Goal: Task Accomplishment & Management: Use online tool/utility

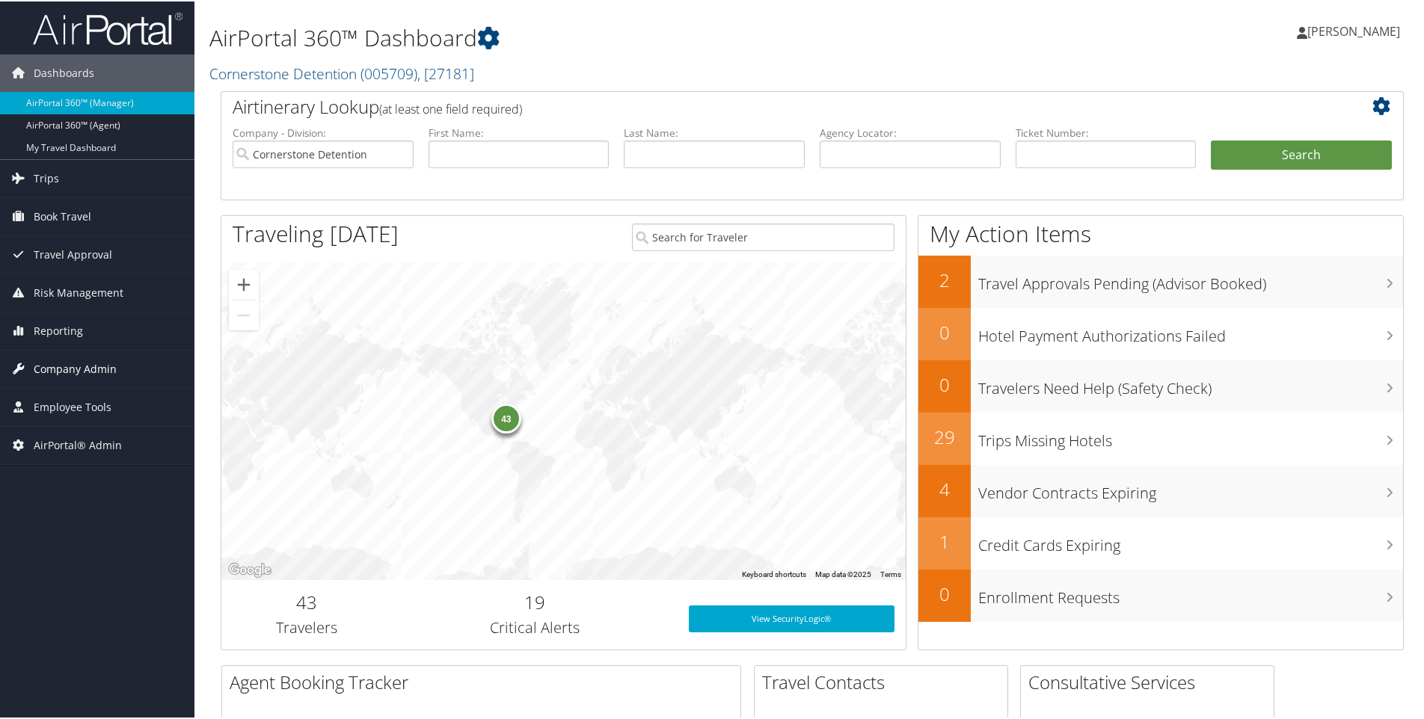
click at [69, 368] on span "Company Admin" at bounding box center [75, 367] width 83 height 37
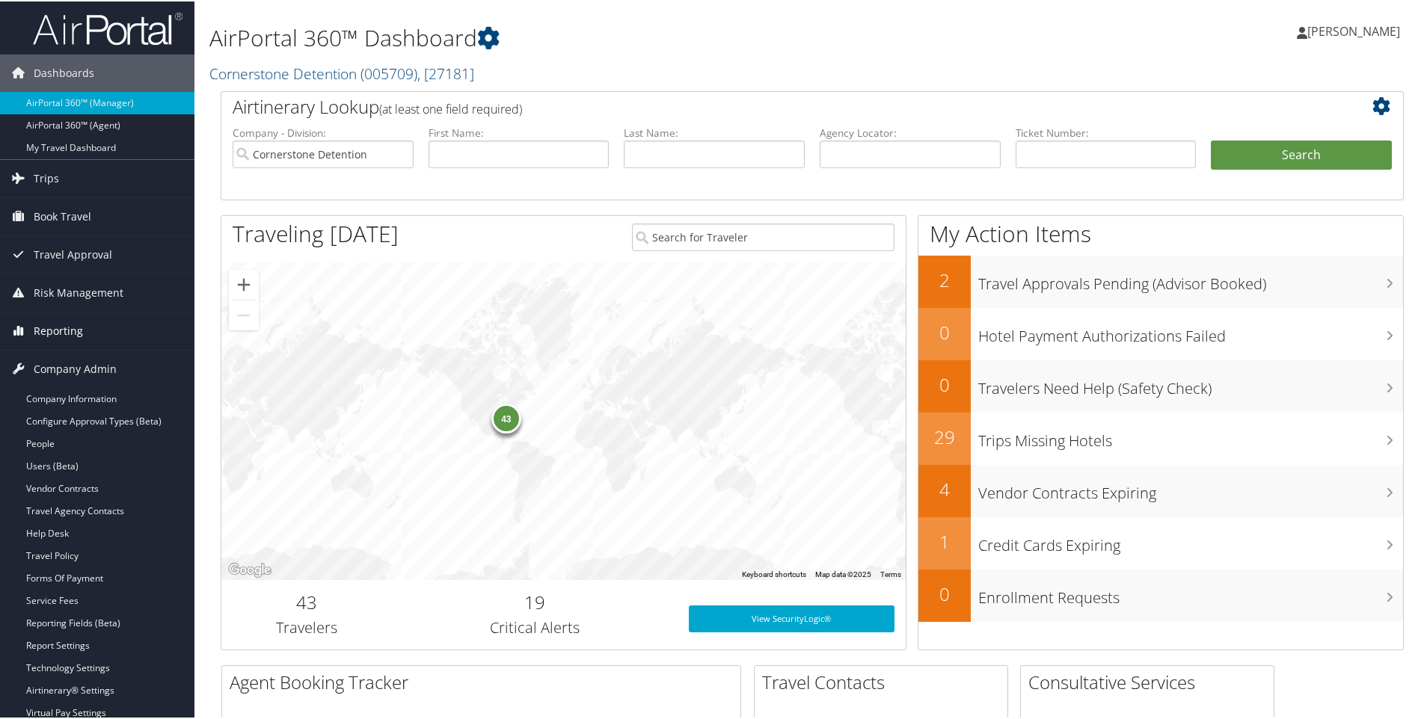
click at [78, 319] on span "Reporting" at bounding box center [58, 329] width 49 height 37
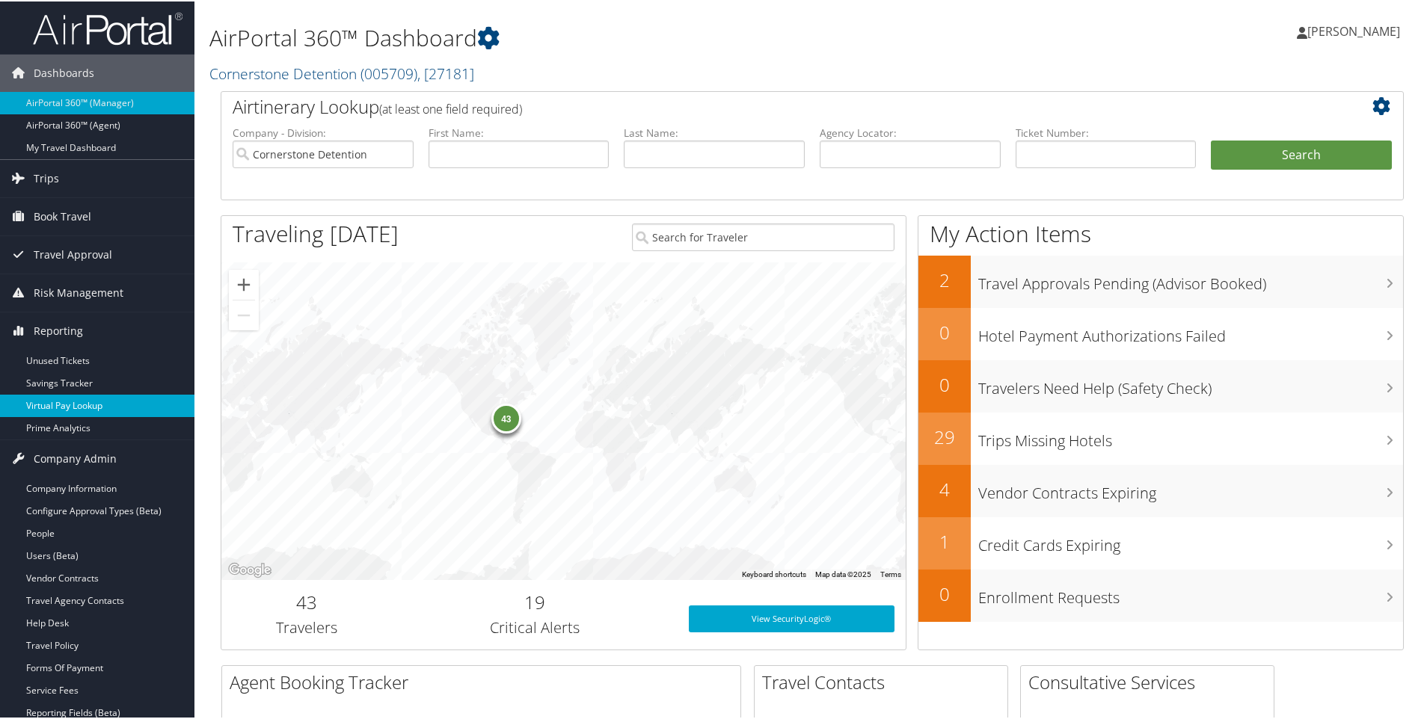
click at [81, 402] on link "Virtual Pay Lookup" at bounding box center [97, 404] width 194 height 22
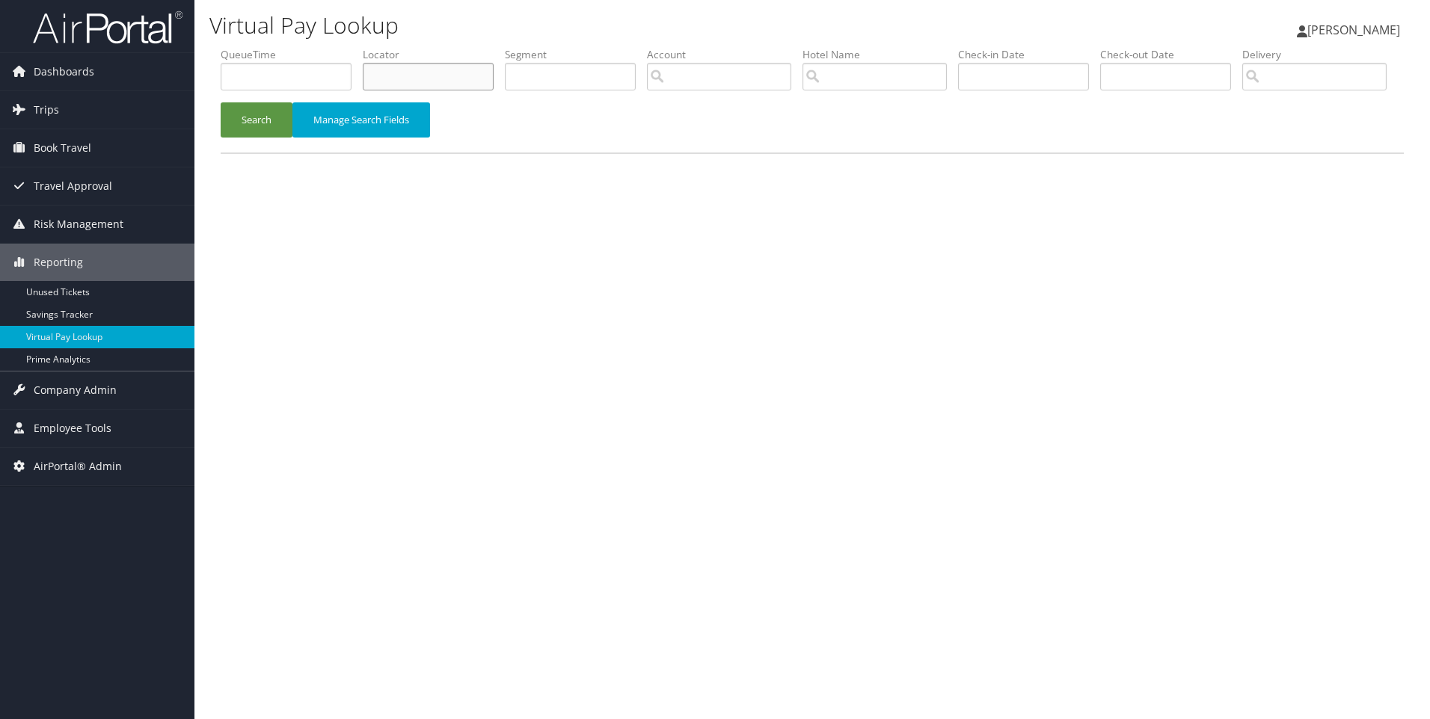
click at [424, 79] on input "text" at bounding box center [428, 77] width 131 height 28
paste input "DLZLVG"
type input "DLZLVG"
click at [221, 102] on button "Search" at bounding box center [257, 119] width 72 height 35
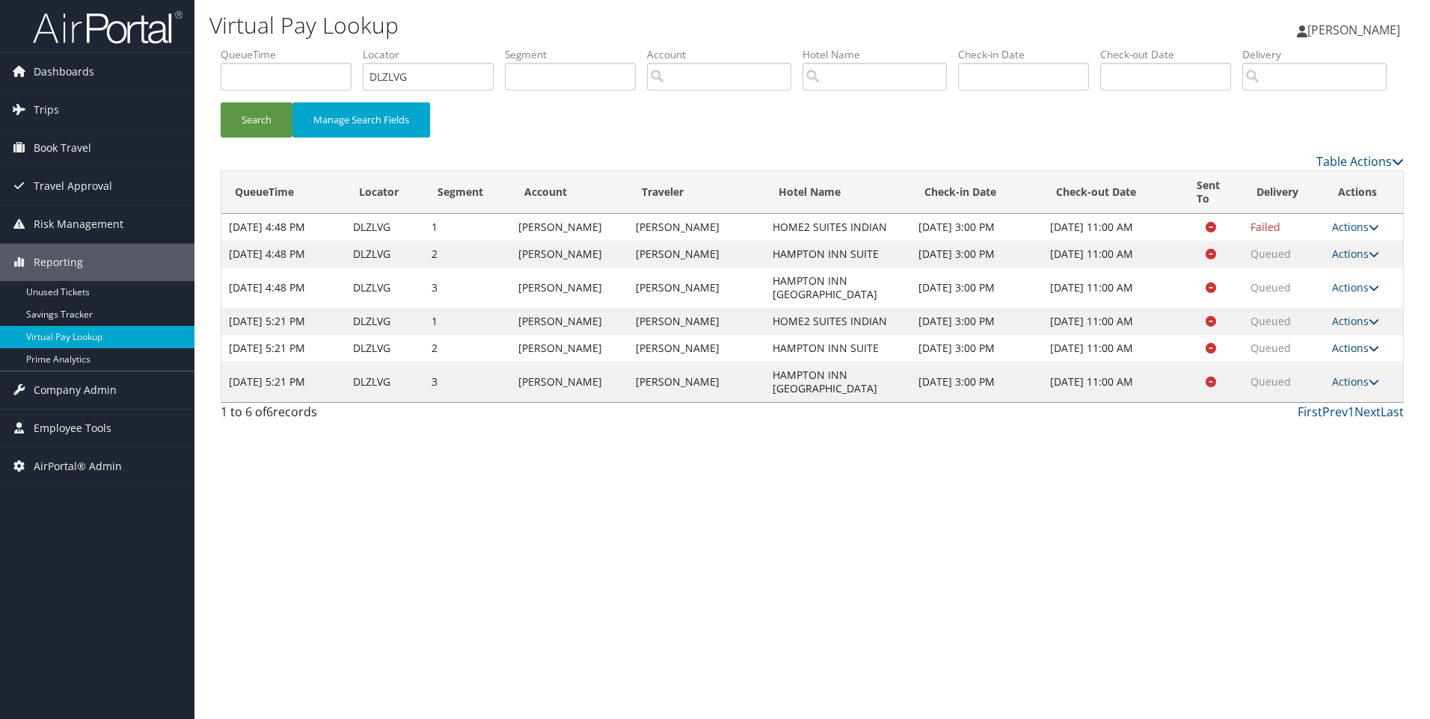
click at [1360, 355] on link "Actions" at bounding box center [1355, 348] width 47 height 14
click at [1333, 420] on link "View Itinerary" at bounding box center [1327, 407] width 94 height 25
click at [1357, 328] on link "Actions" at bounding box center [1355, 321] width 47 height 14
click at [1332, 343] on link "Resend" at bounding box center [1327, 329] width 94 height 25
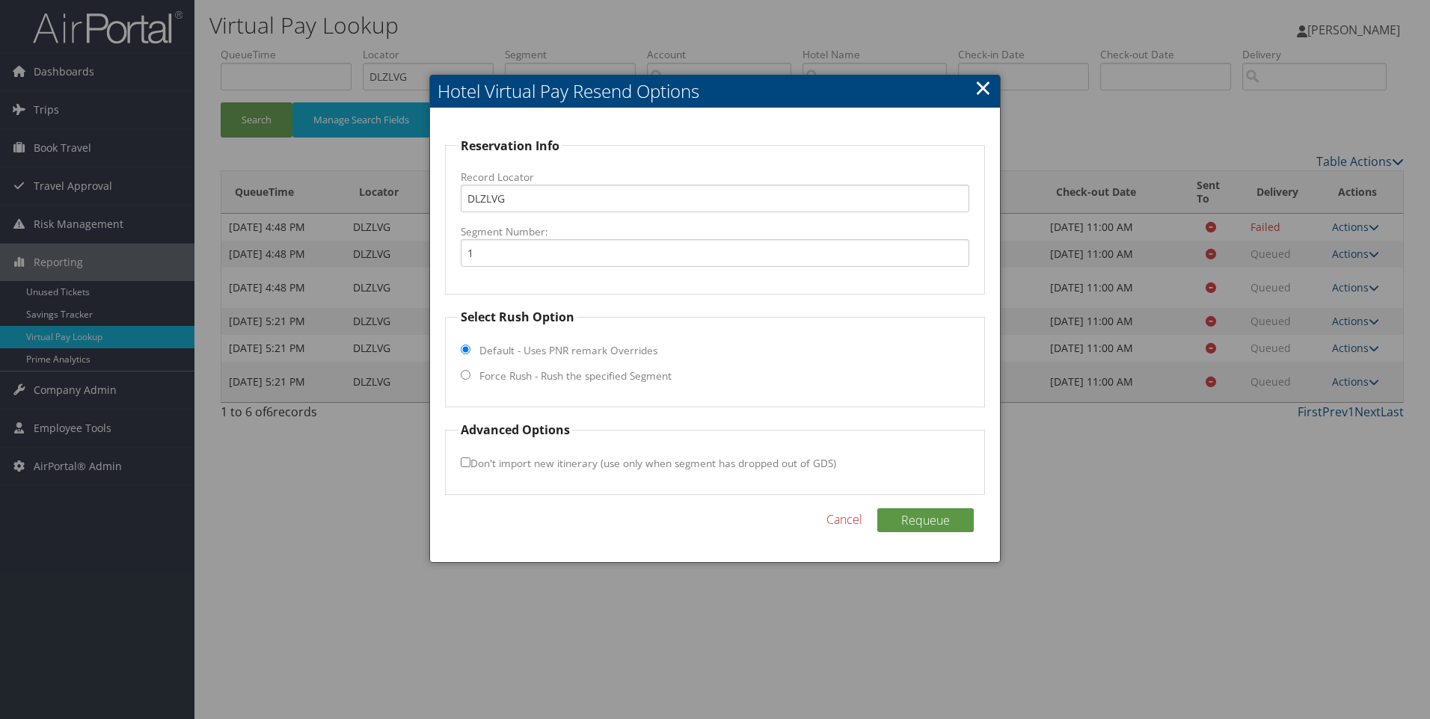
click at [589, 379] on label "Force Rush - Rush the specified Segment" at bounding box center [575, 376] width 192 height 15
click at [470, 379] on input "Force Rush - Rush the specified Segment" at bounding box center [466, 375] width 10 height 10
radio input "true"
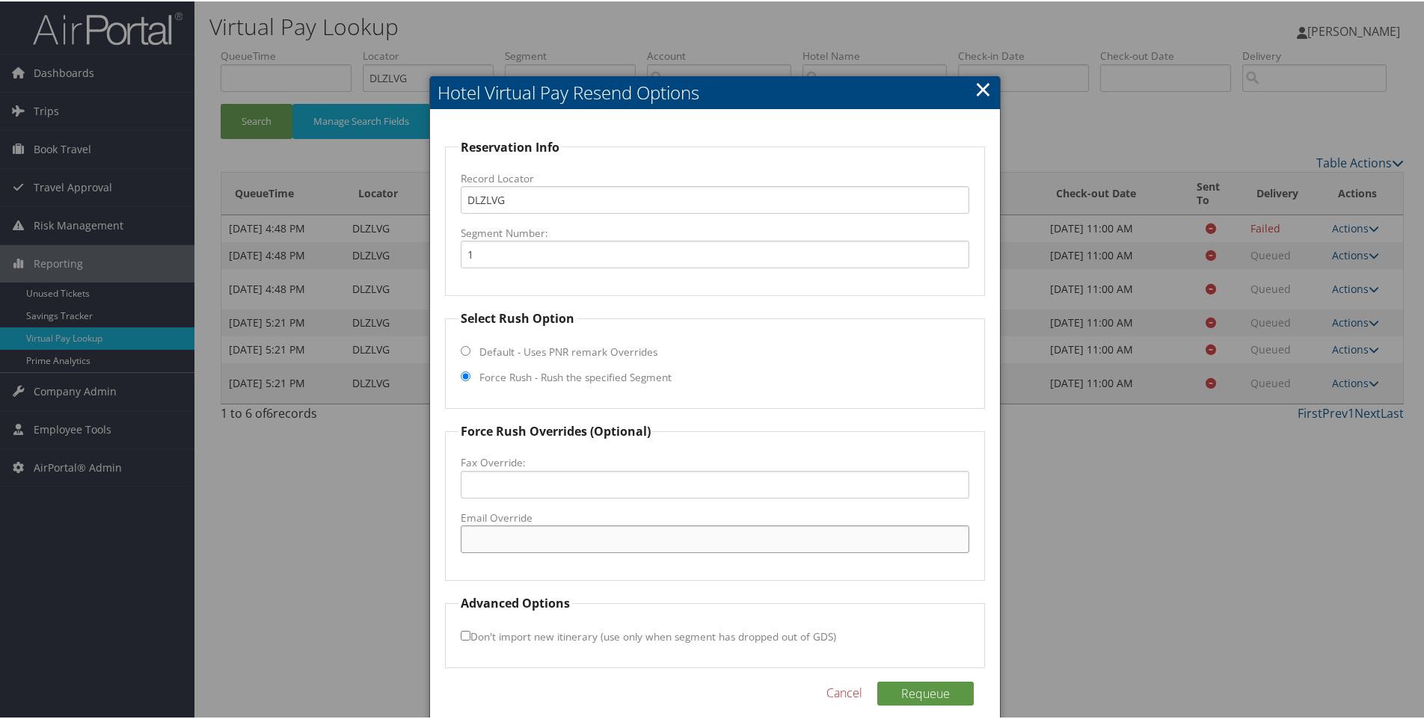
click at [522, 538] on input "Email Override" at bounding box center [715, 538] width 509 height 28
paste input "[EMAIL_ADDRESS][DOMAIN_NAME]"
type input "[EMAIL_ADDRESS][DOMAIN_NAME]"
click at [920, 692] on button "Requeue" at bounding box center [925, 693] width 96 height 24
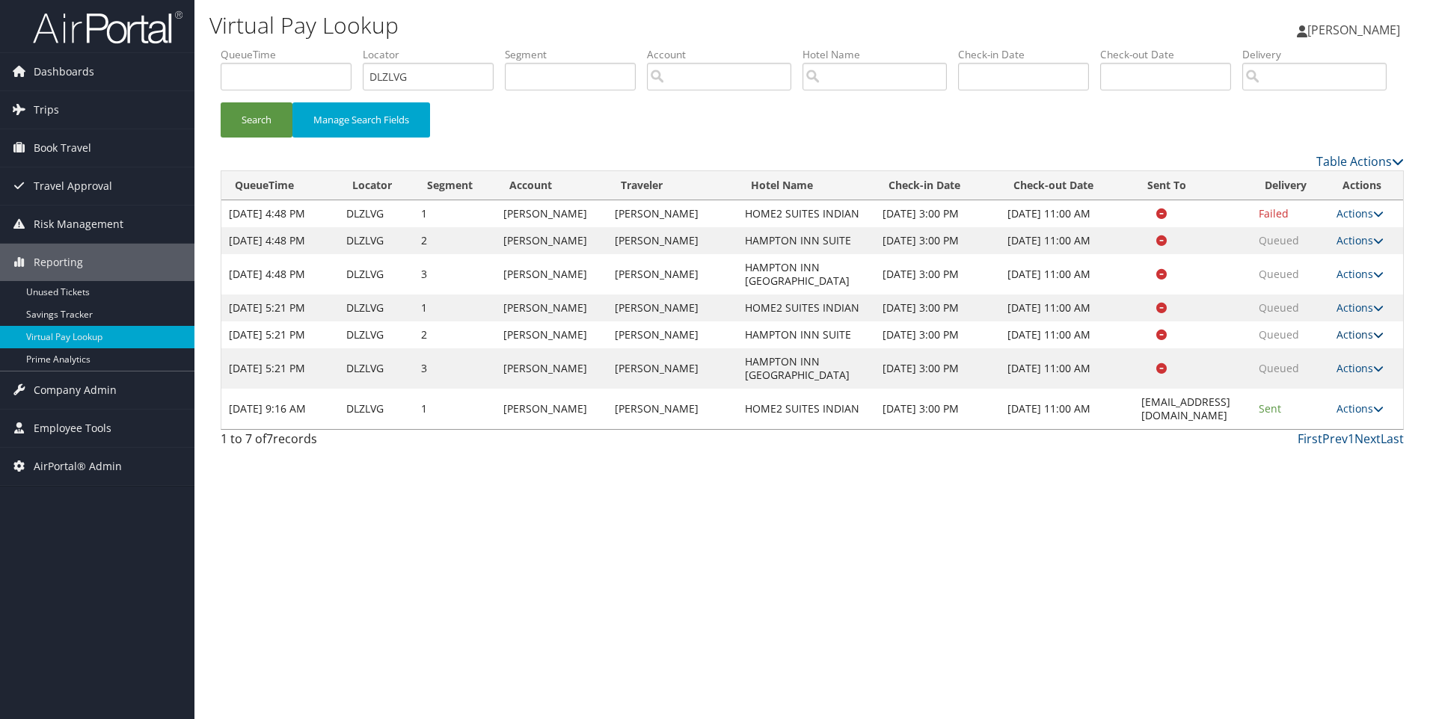
click at [1354, 342] on link "Actions" at bounding box center [1359, 335] width 47 height 14
click at [1334, 356] on link "Resend" at bounding box center [1334, 343] width 94 height 25
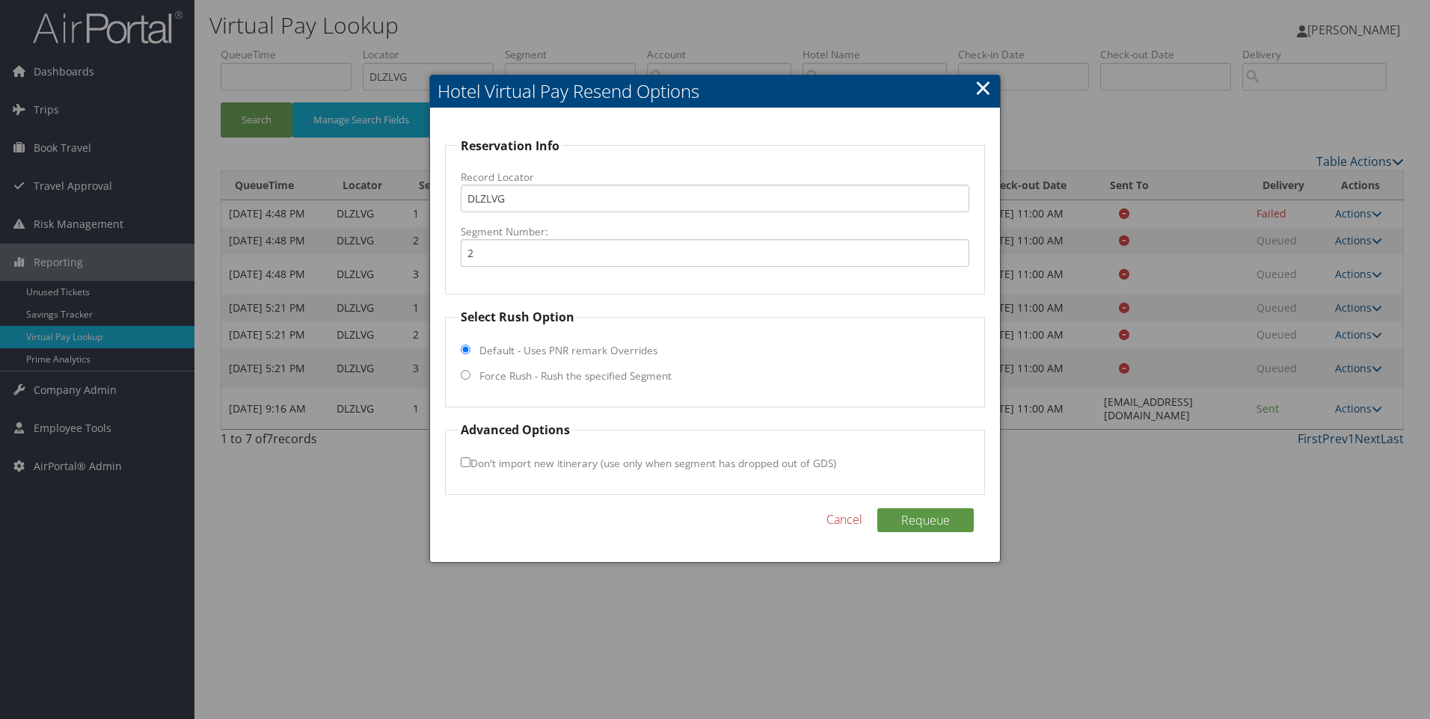
click at [516, 366] on fieldset "Select Rush Option Default - Uses PNR remark Overrides Force Rush - Rush the sp…" at bounding box center [715, 357] width 541 height 99
drag, startPoint x: 516, startPoint y: 366, endPoint x: 509, endPoint y: 375, distance: 10.6
click at [509, 375] on label "Force Rush - Rush the specified Segment" at bounding box center [575, 376] width 192 height 15
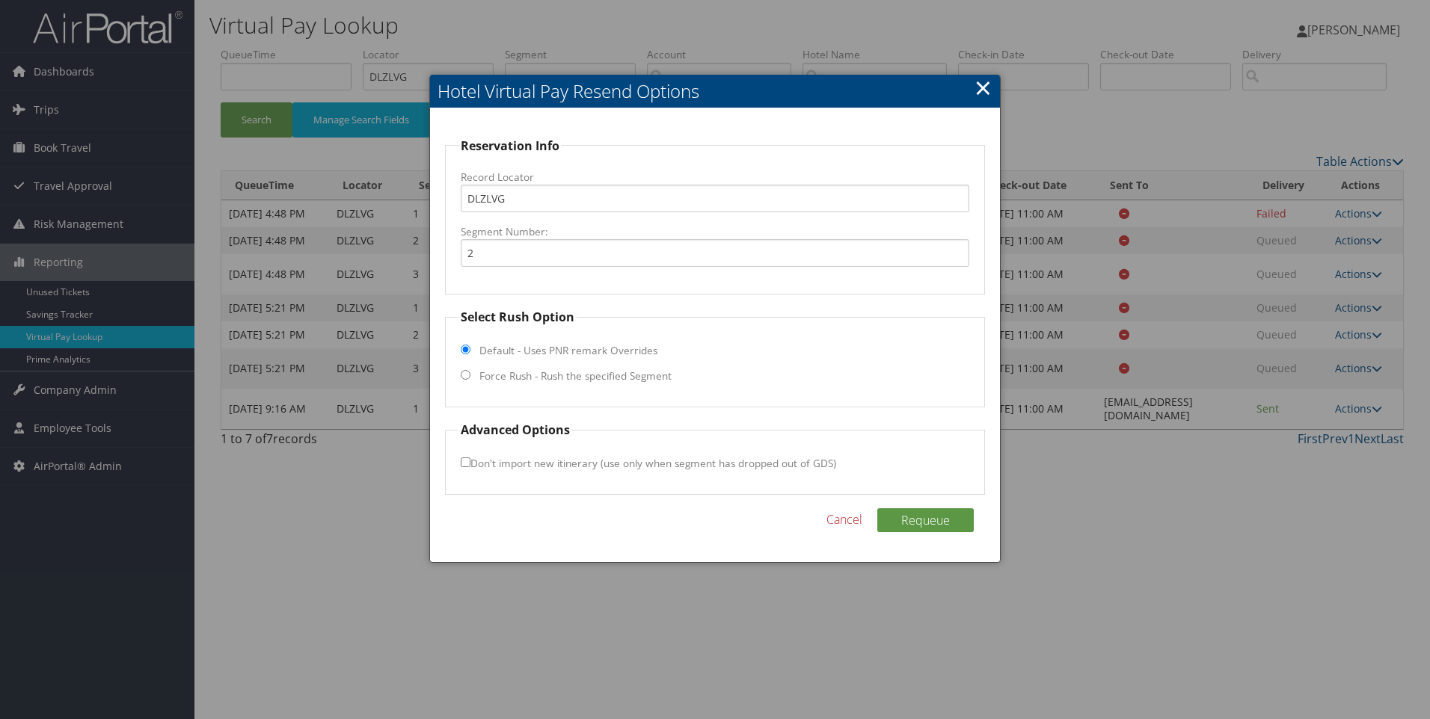
click at [470, 375] on input "Force Rush - Rush the specified Segment" at bounding box center [466, 375] width 10 height 10
radio input "true"
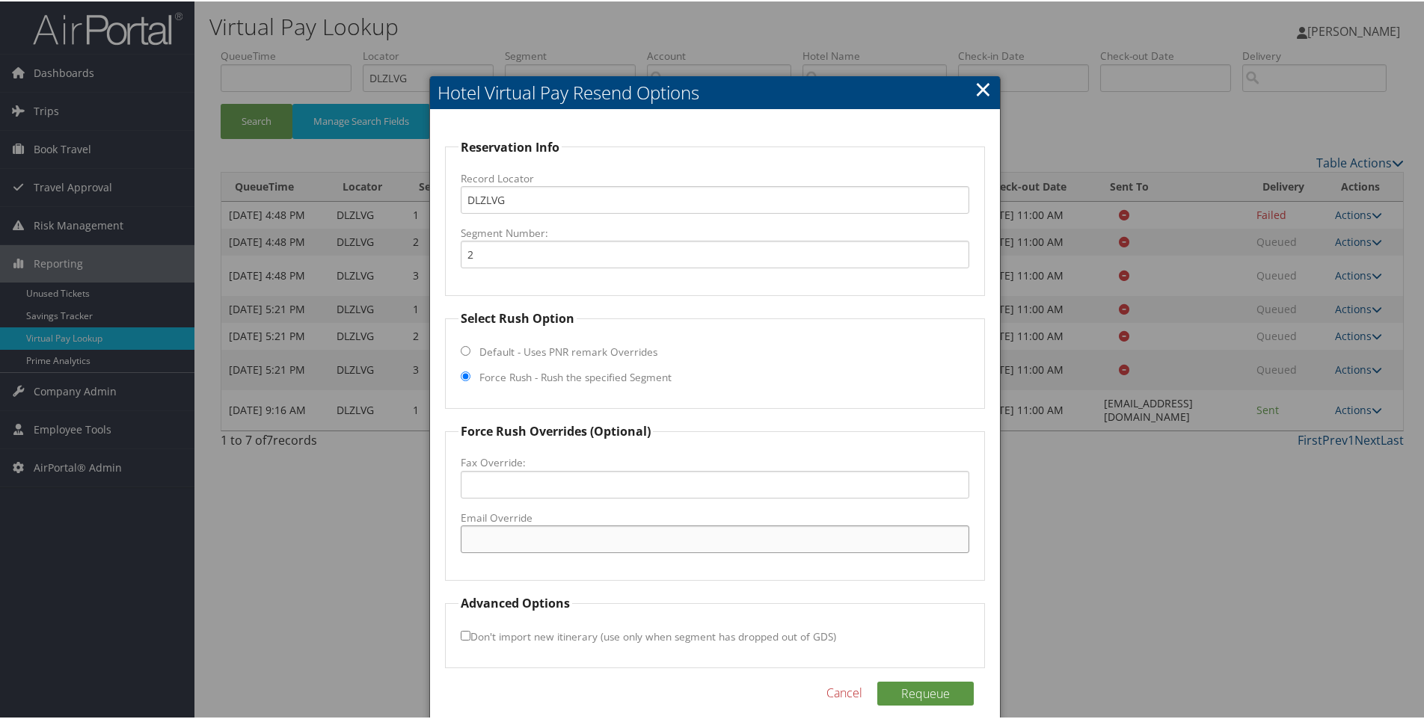
click at [479, 542] on input "Email Override" at bounding box center [715, 538] width 509 height 28
paste input "[EMAIL_ADDRESS][DOMAIN_NAME]"
type input "[EMAIL_ADDRESS][DOMAIN_NAME]"
click at [906, 689] on button "Requeue" at bounding box center [925, 693] width 96 height 24
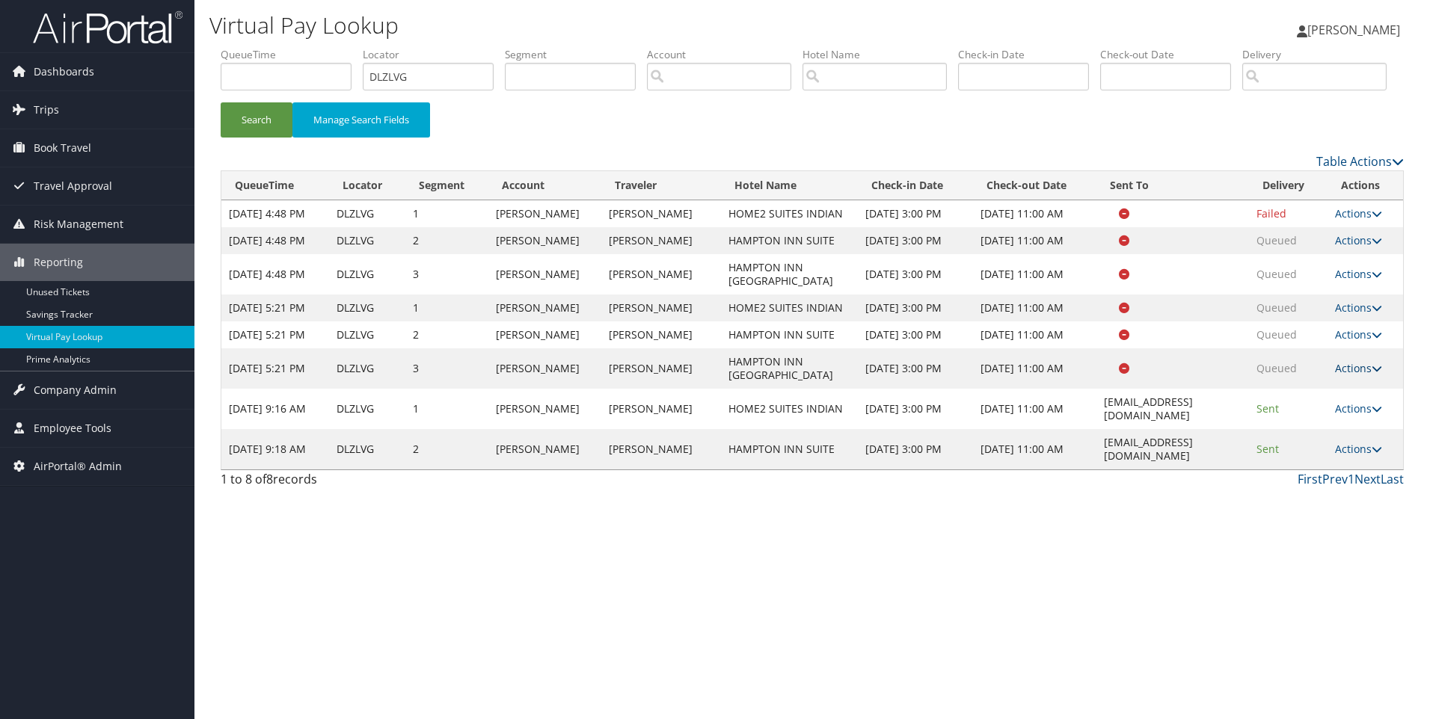
click at [1338, 375] on link "Actions" at bounding box center [1358, 368] width 47 height 14
click at [1319, 457] on link "Resend" at bounding box center [1333, 443] width 94 height 25
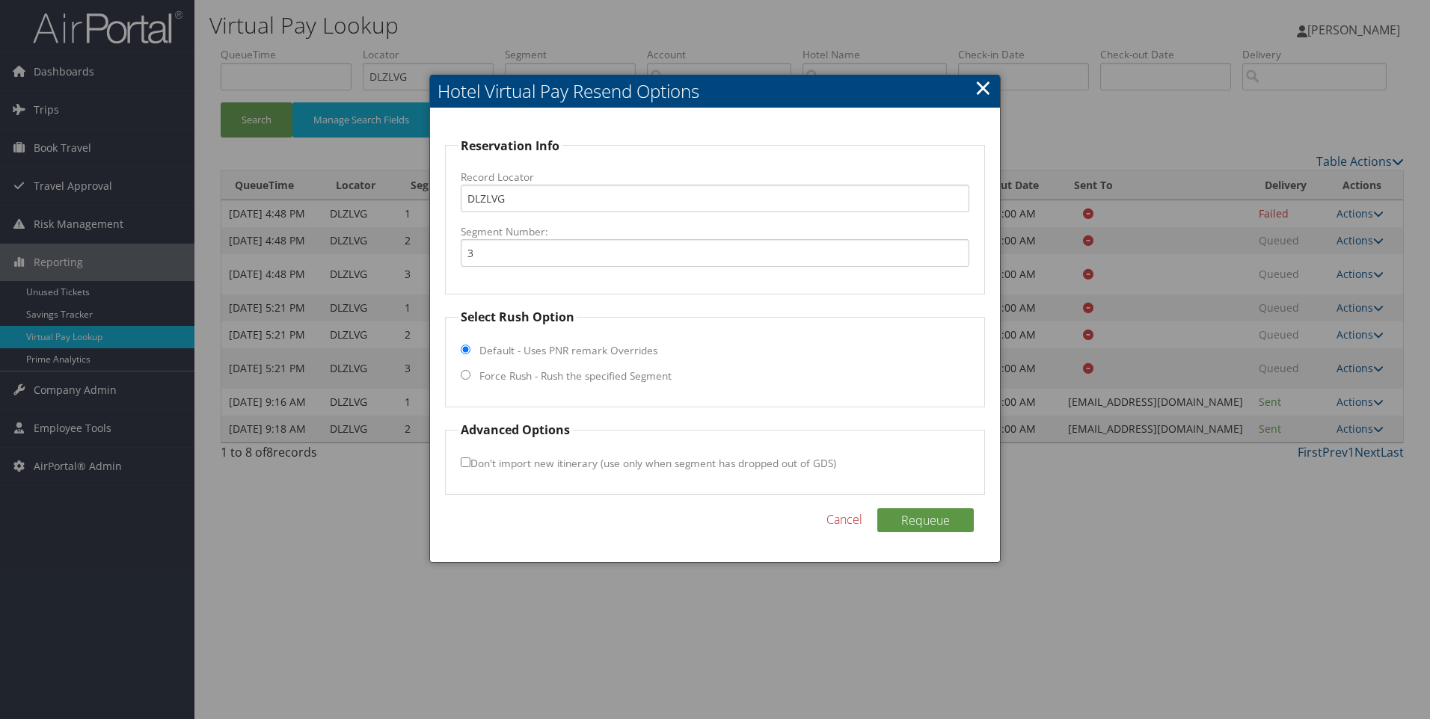
click at [587, 383] on label "Force Rush - Rush the specified Segment" at bounding box center [575, 376] width 192 height 15
click at [470, 380] on input "Force Rush - Rush the specified Segment" at bounding box center [466, 375] width 10 height 10
radio input "true"
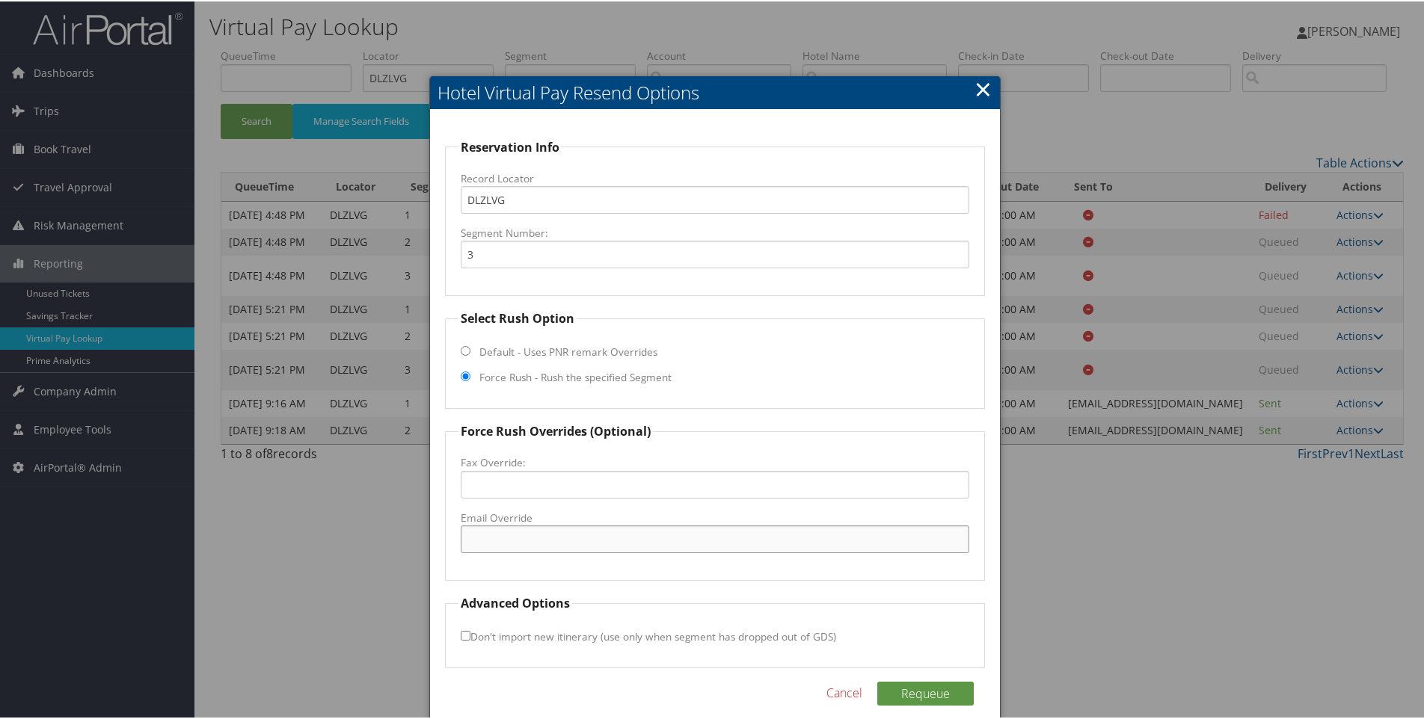
click at [562, 535] on input "Email Override" at bounding box center [715, 538] width 509 height 28
paste input "[EMAIL_ADDRESS][DOMAIN_NAME]"
type input "[EMAIL_ADDRESS][DOMAIN_NAME]"
click at [912, 693] on button "Requeue" at bounding box center [925, 693] width 96 height 24
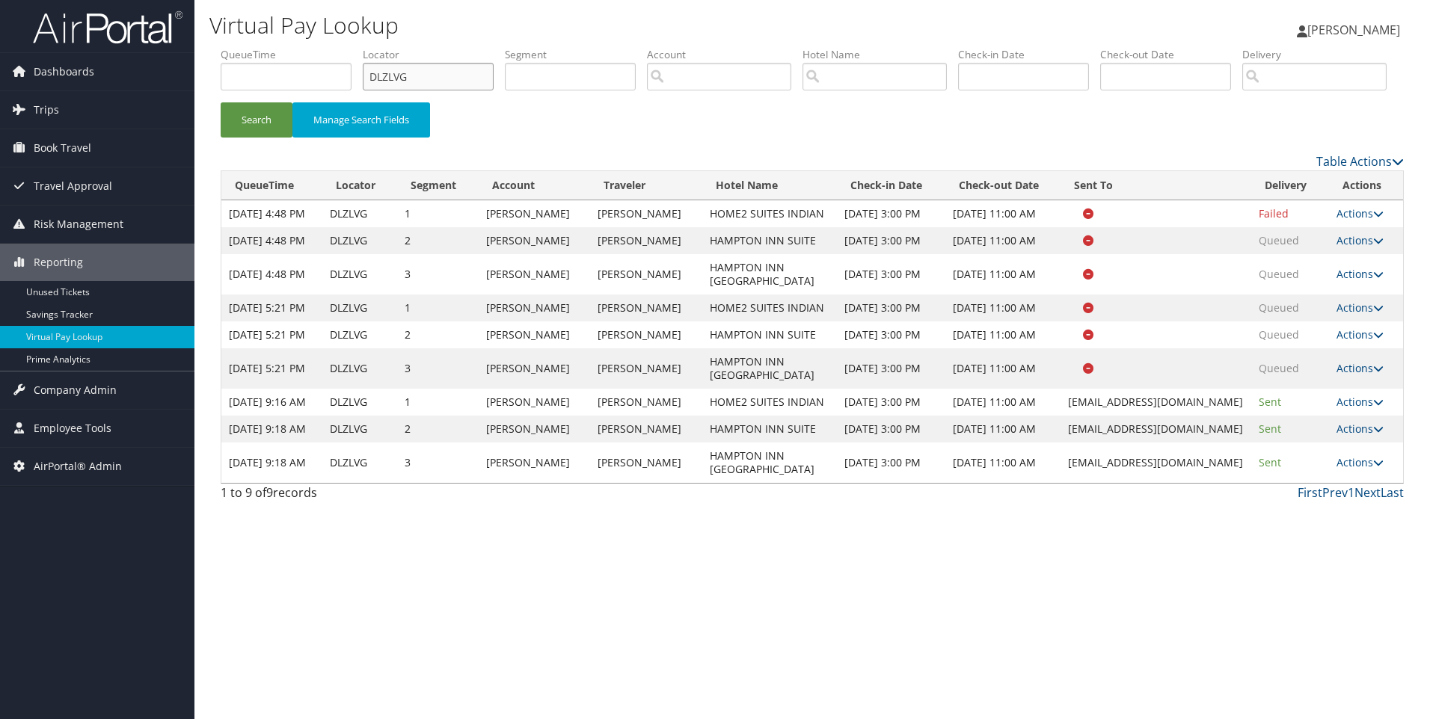
drag, startPoint x: 487, startPoint y: 77, endPoint x: 345, endPoint y: 82, distance: 141.4
click at [345, 47] on ul "QueueTime Locator DLZLVG Segment Account Traveler Hotel Name Check-in Date Chec…" at bounding box center [812, 47] width 1183 height 0
paste input "GBKZ"
click at [221, 102] on button "Search" at bounding box center [257, 119] width 72 height 35
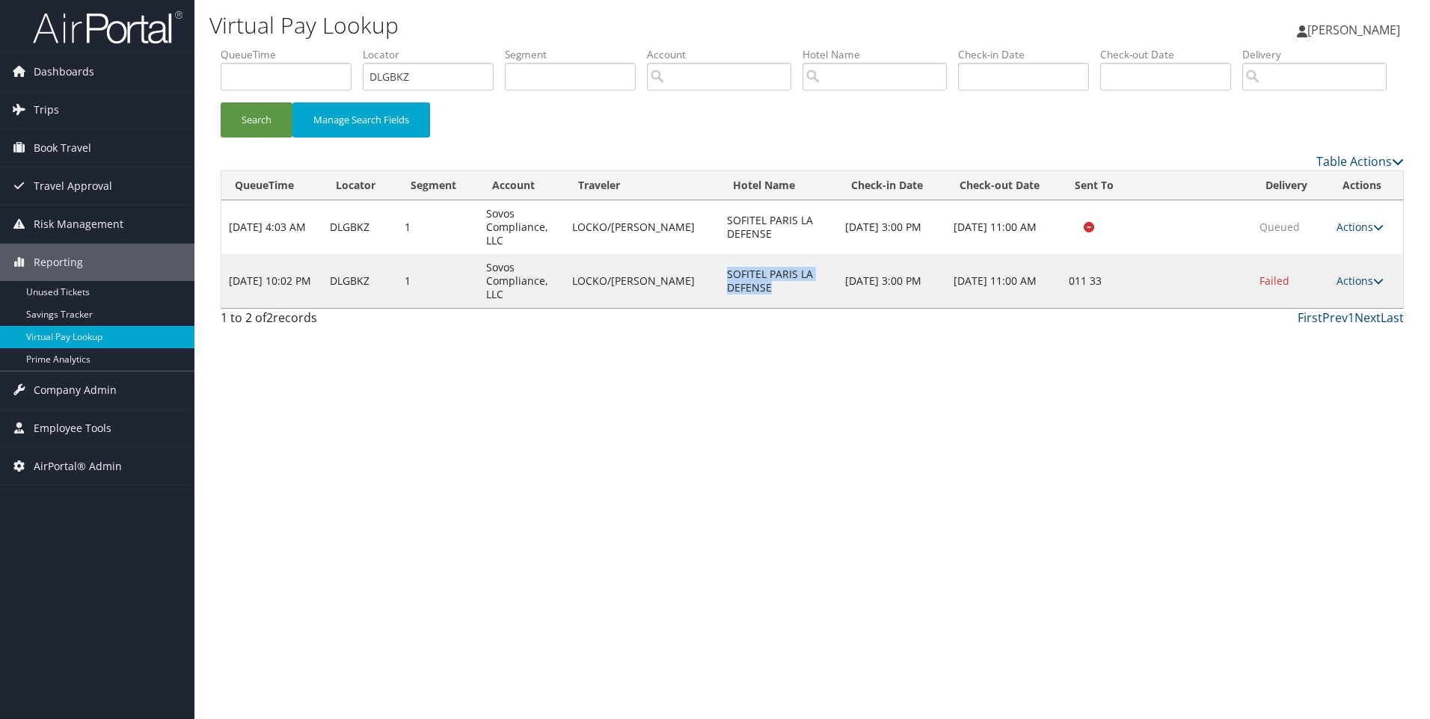
drag, startPoint x: 755, startPoint y: 346, endPoint x: 702, endPoint y: 325, distance: 57.1
click at [719, 308] on td "SOFITEL PARIS LA DEFENSE" at bounding box center [778, 281] width 118 height 54
copy td "SOFITEL PARIS LA DEFENSE"
click at [1357, 288] on link "Actions" at bounding box center [1359, 281] width 47 height 14
click at [1311, 392] on link "View Itinerary" at bounding box center [1314, 378] width 128 height 25
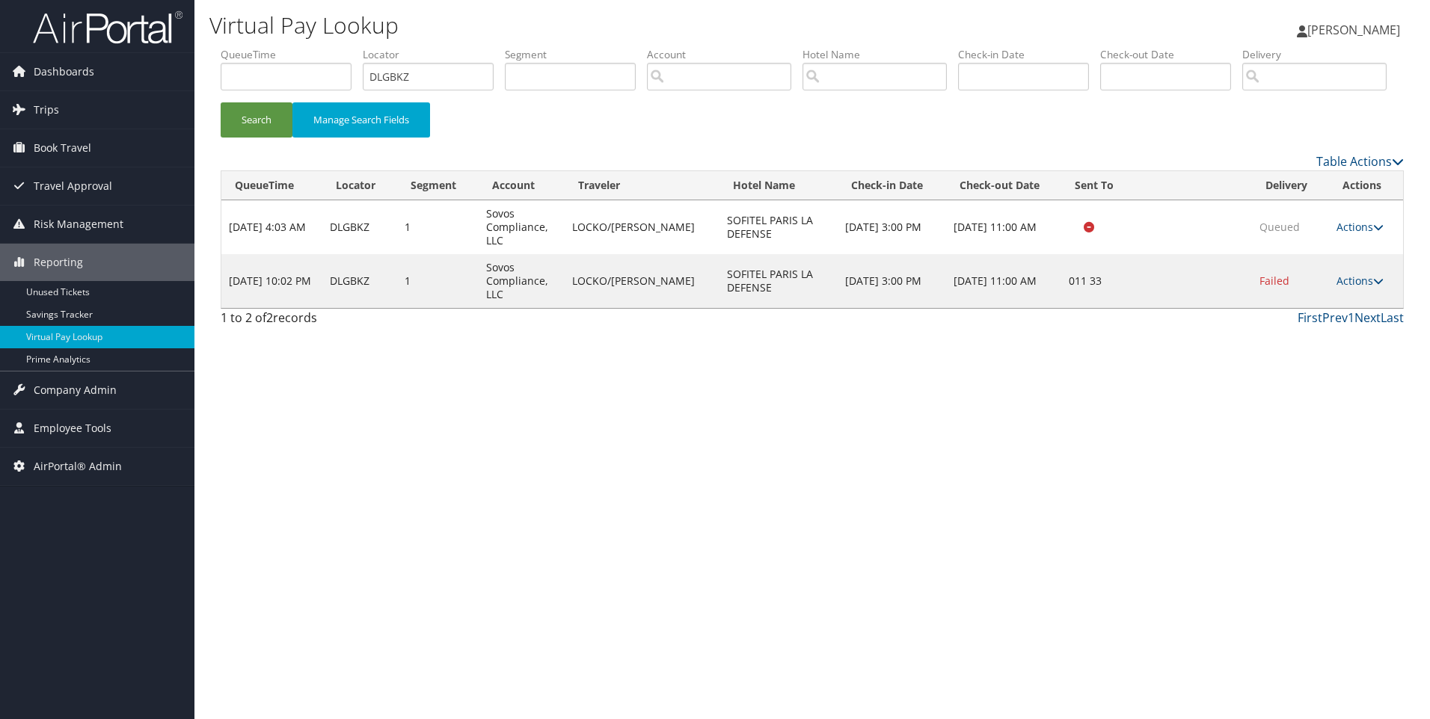
click at [505, 57] on label "Locator" at bounding box center [434, 54] width 142 height 15
drag, startPoint x: 452, startPoint y: 75, endPoint x: 220, endPoint y: 81, distance: 231.9
click at [221, 81] on form "QueueTime Locator DLGBKZ Segment Account Traveler Hotel Name Check-in Date Chec…" at bounding box center [812, 99] width 1183 height 105
paste input "HPZGW"
click at [221, 102] on button "Search" at bounding box center [257, 119] width 72 height 35
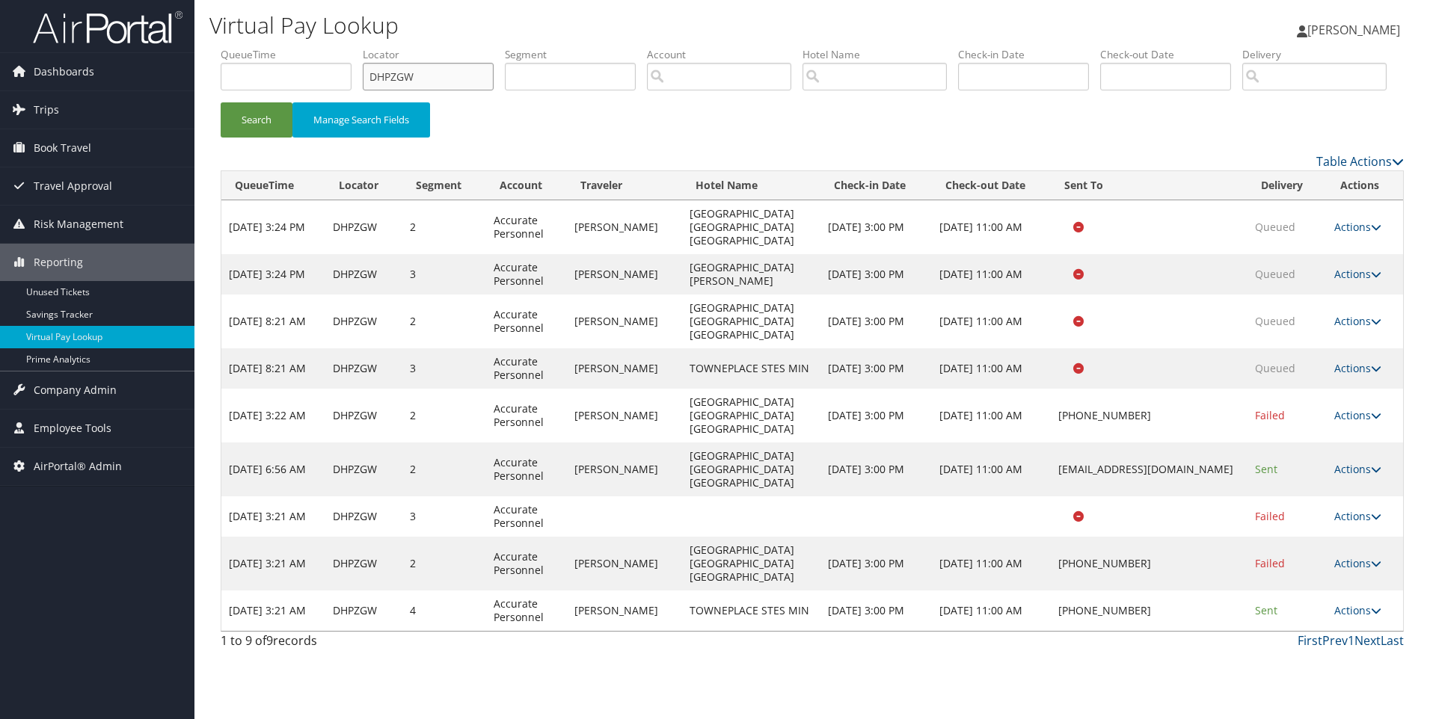
drag, startPoint x: 444, startPoint y: 74, endPoint x: 274, endPoint y: 96, distance: 171.9
click at [274, 47] on ul "QueueTime Locator DHPZGW Segment Account Traveler Hotel Name Check-in Date Chec…" at bounding box center [812, 47] width 1183 height 0
paste input "KTSYH"
click at [221, 102] on button "Search" at bounding box center [257, 119] width 72 height 35
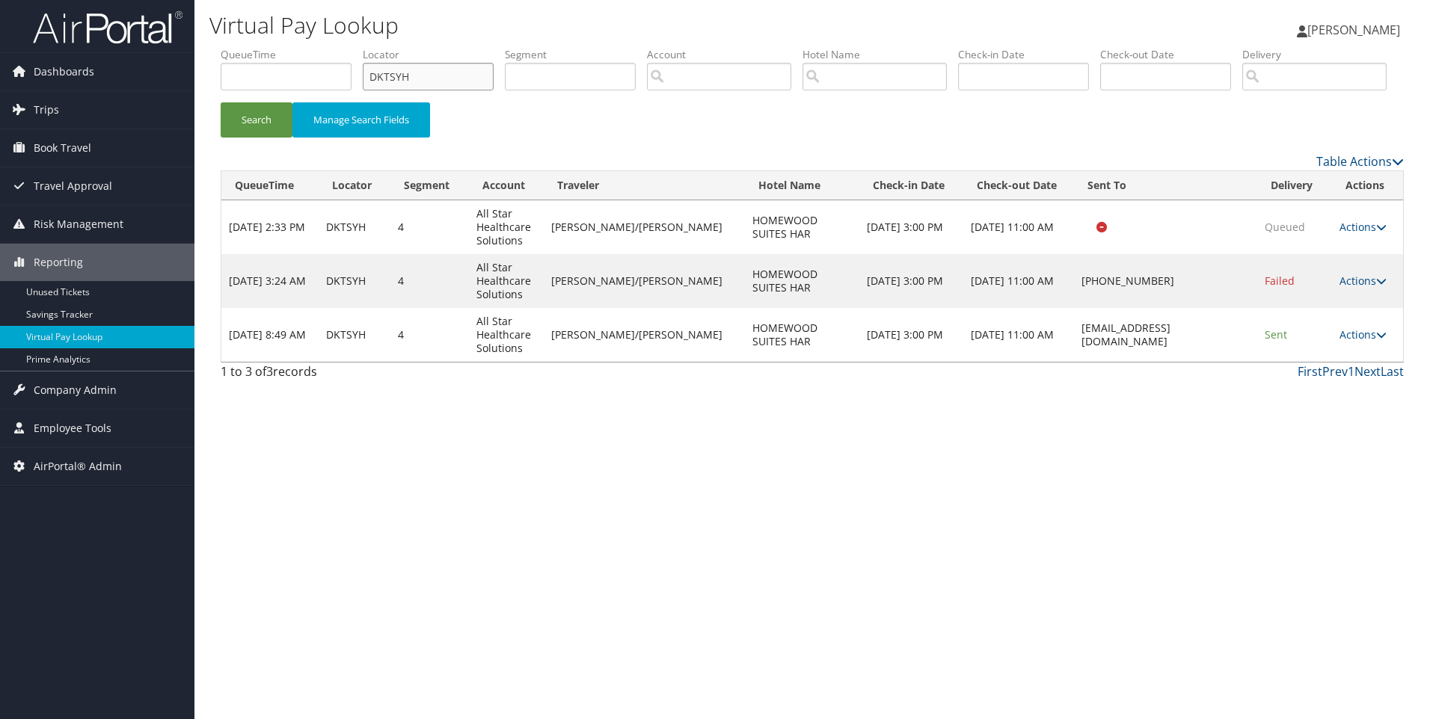
drag, startPoint x: 469, startPoint y: 73, endPoint x: 295, endPoint y: 70, distance: 174.3
click at [295, 47] on ul "QueueTime Locator DKTSYH Segment Account Traveler Hotel Name Check-in Date Chec…" at bounding box center [812, 47] width 1183 height 0
paste input "L7RH1"
type input "DL7RH1"
click at [221, 102] on button "Search" at bounding box center [257, 119] width 72 height 35
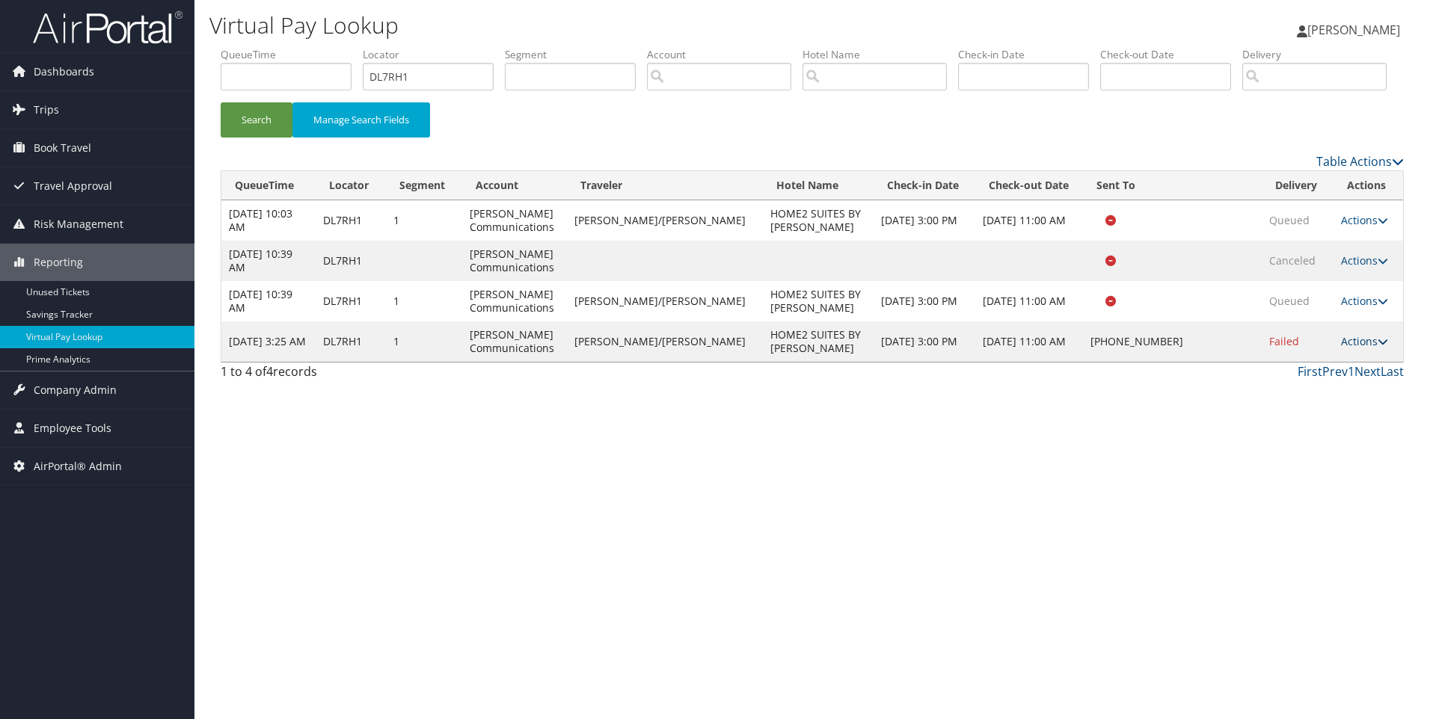
click at [1357, 348] on link "Actions" at bounding box center [1364, 341] width 47 height 14
click at [1309, 452] on link "View Itinerary" at bounding box center [1316, 439] width 128 height 25
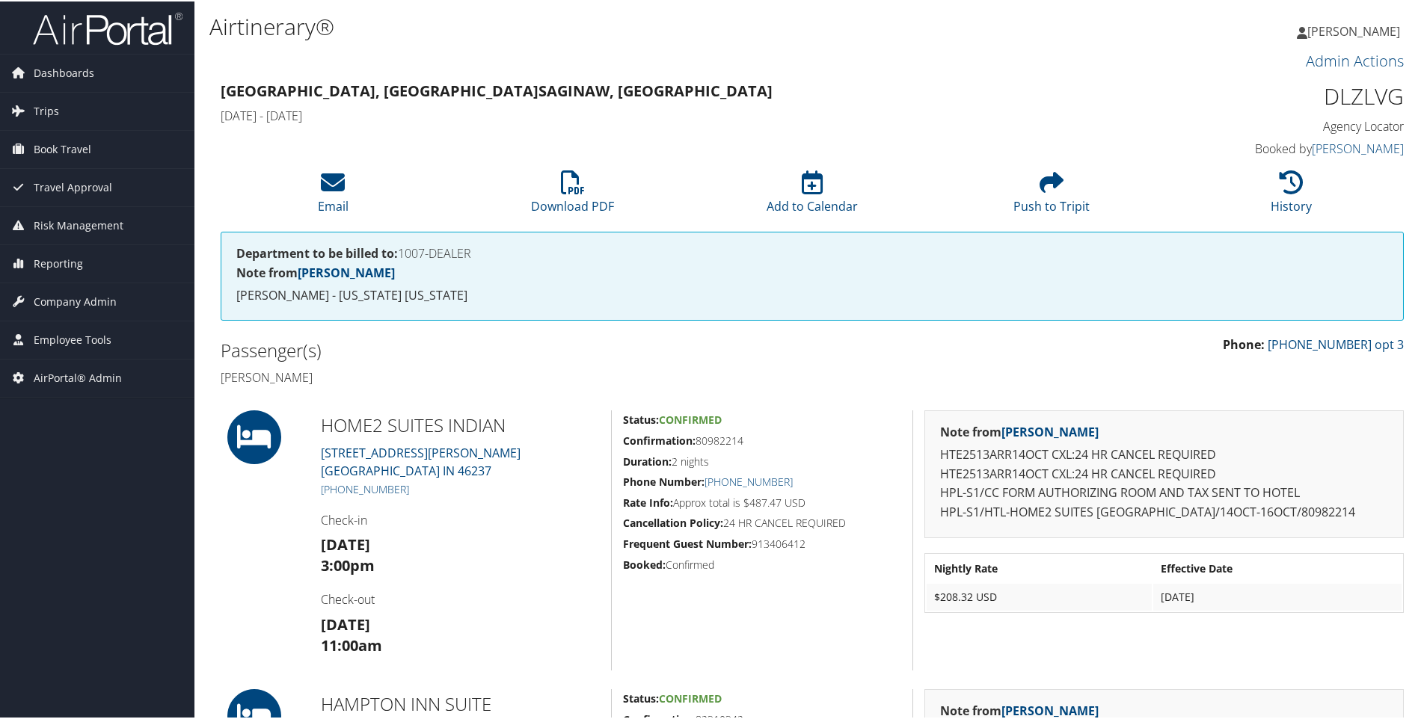
scroll to position [211, 0]
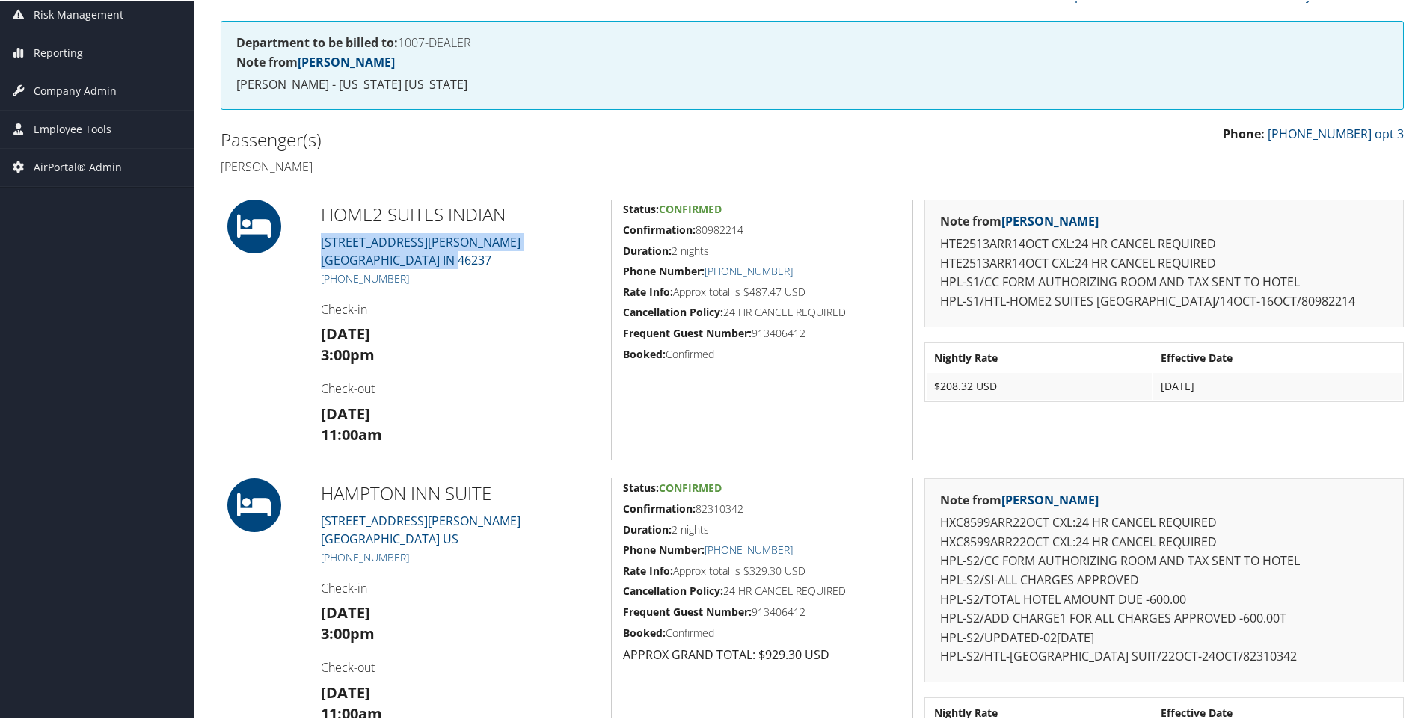
drag, startPoint x: 485, startPoint y: 263, endPoint x: 316, endPoint y: 241, distance: 171.2
click at [316, 241] on div "HOME2 SUITES INDIAN 5215 NOGGLE WAY INDIANAPOLIS IN 46237 +1 (317) 851-8518 Che…" at bounding box center [460, 328] width 301 height 260
copy link "5215 NOGGLE WAY INDIANAPOLIS IN 46237"
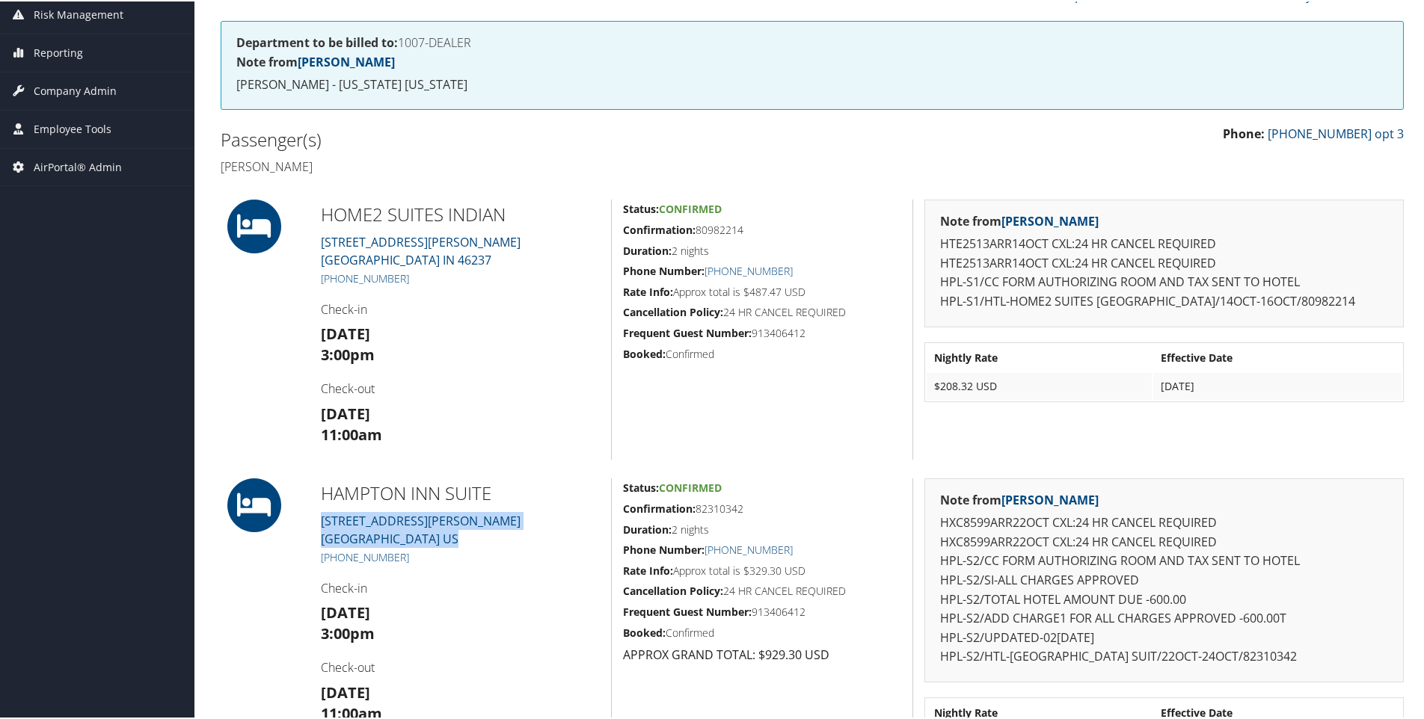
drag, startPoint x: 479, startPoint y: 540, endPoint x: 309, endPoint y: 519, distance: 171.0
click at [310, 519] on div "HAMPTON INN SUITE 3901 Traxler Court BAY CITY MI 48706 US +1 (989) 778-2555 Che…" at bounding box center [460, 638] width 301 height 322
copy link "3901 Traxler Court BAY CITY MI 48706 US"
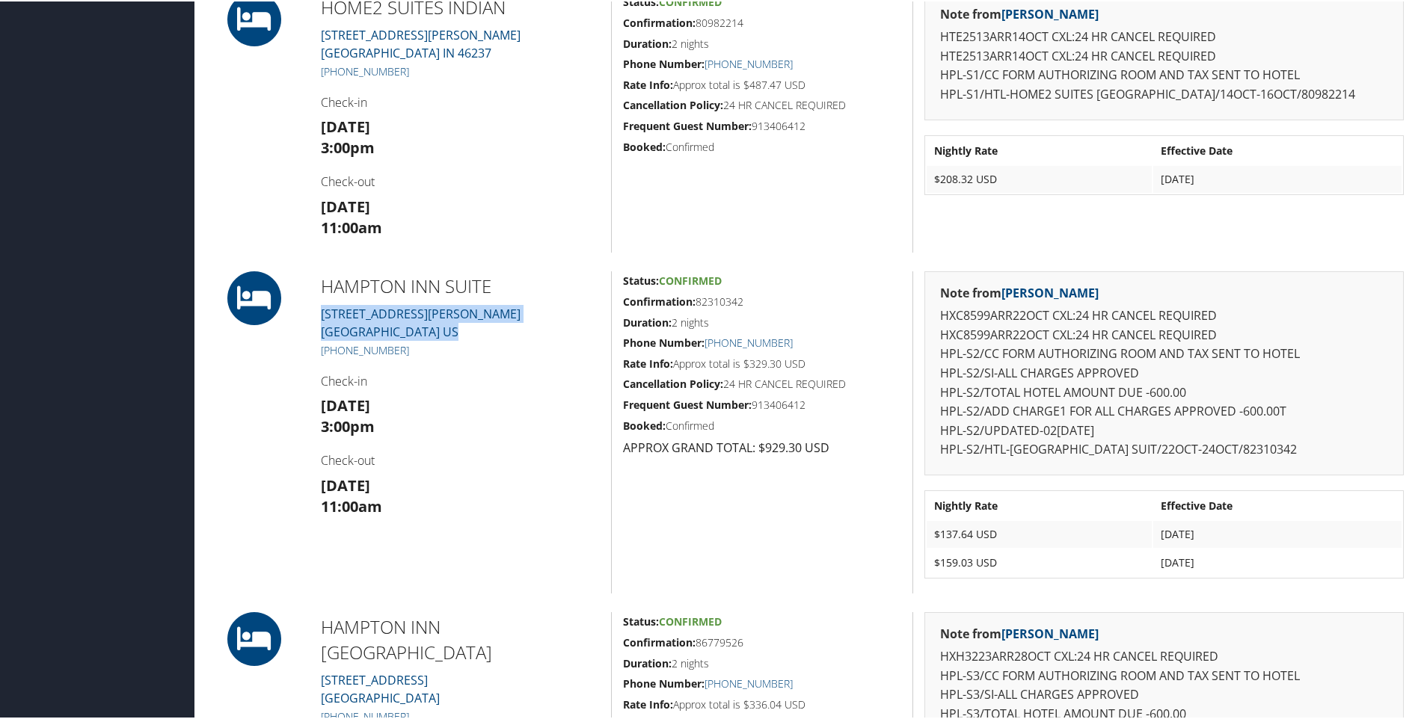
scroll to position [506, 0]
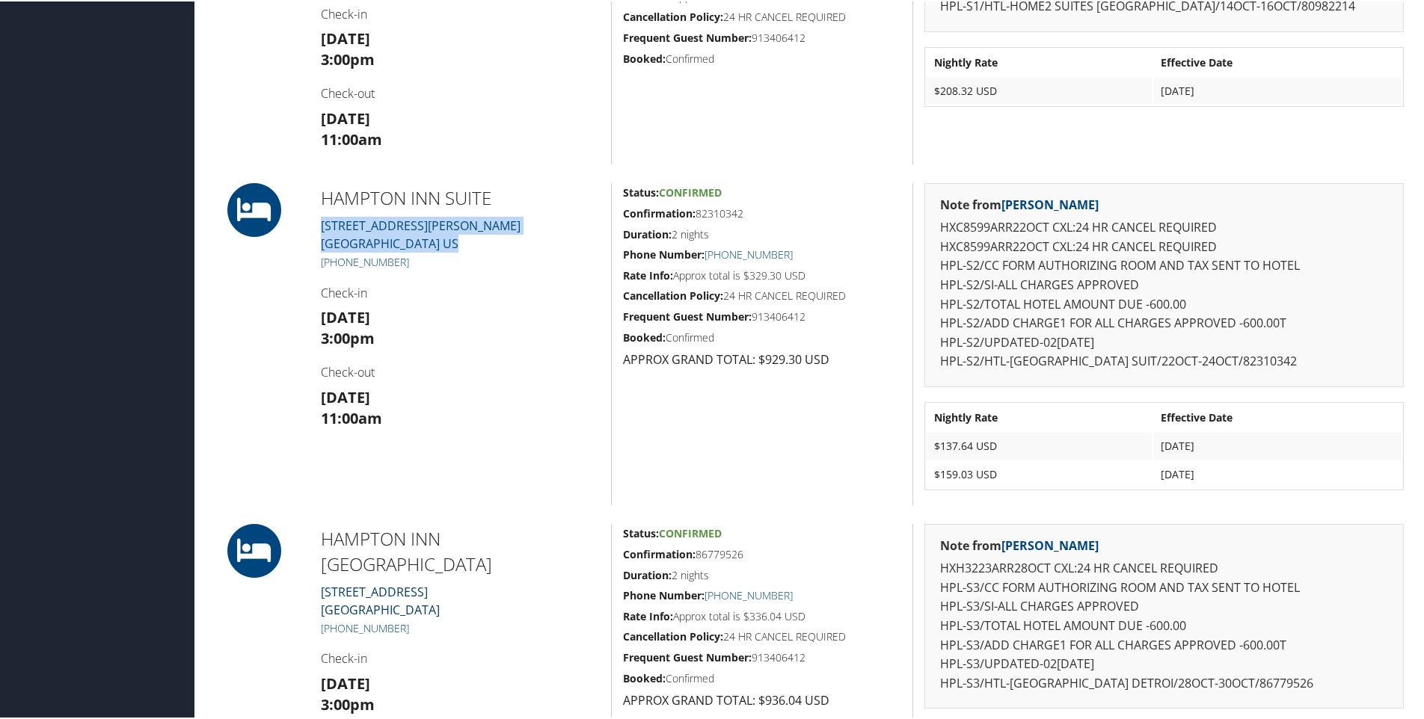
drag, startPoint x: 462, startPoint y: 593, endPoint x: 321, endPoint y: 567, distance: 143.7
click at [321, 567] on div "HAMPTON INN DETROIT 26080 Northwestern Highway Southfield MI 48076 +1 (248) 256…" at bounding box center [460, 674] width 301 height 303
drag, startPoint x: 321, startPoint y: 567, endPoint x: 419, endPoint y: 445, distance: 156.4
click at [419, 445] on div "HAMPTON INN SUITE 3901 Traxler Court BAY CITY MI 48706 US +1 (989) 778-2555 Che…" at bounding box center [460, 343] width 301 height 322
drag, startPoint x: 447, startPoint y: 584, endPoint x: 316, endPoint y: 568, distance: 131.8
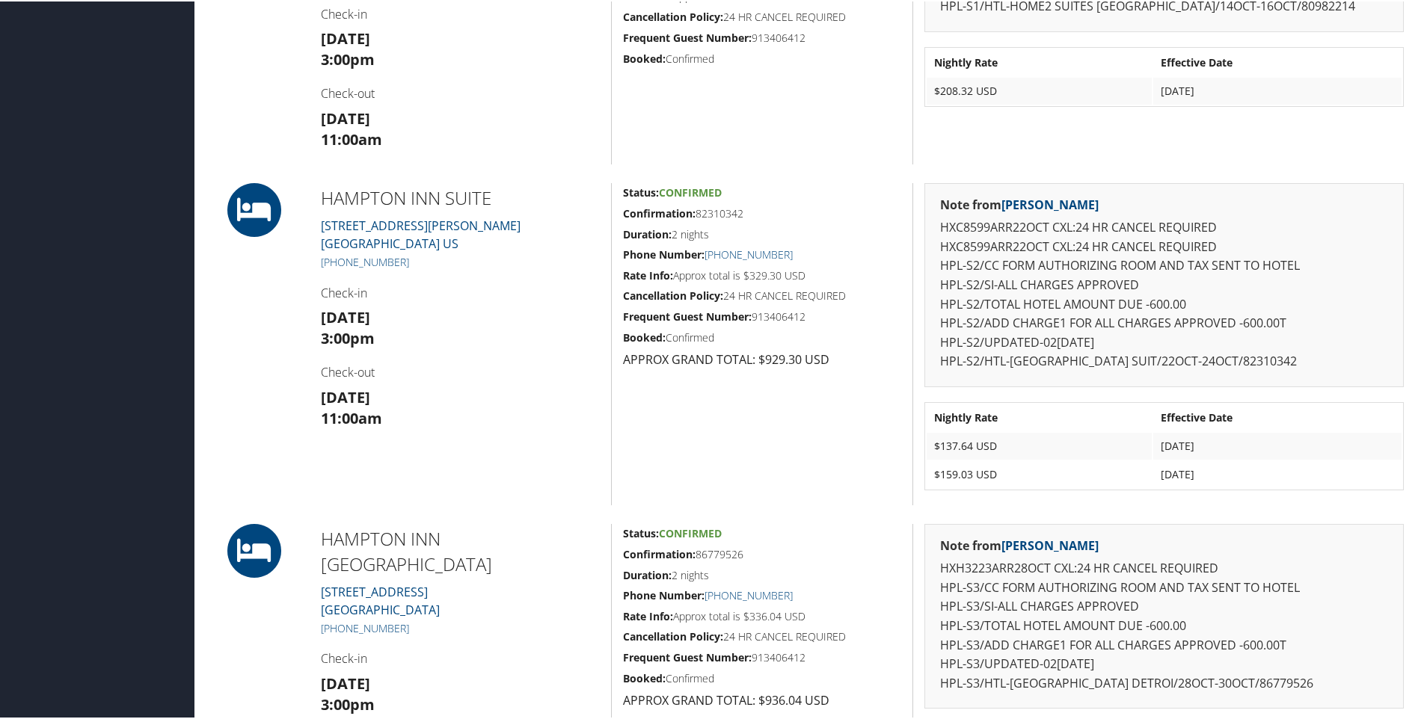
click at [316, 568] on div "HAMPTON INN DETROIT 26080 Northwestern Highway Southfield MI 48076 +1 (248) 256…" at bounding box center [460, 674] width 301 height 303
copy link "26080 Northwestern Highway Southfield MI 48076"
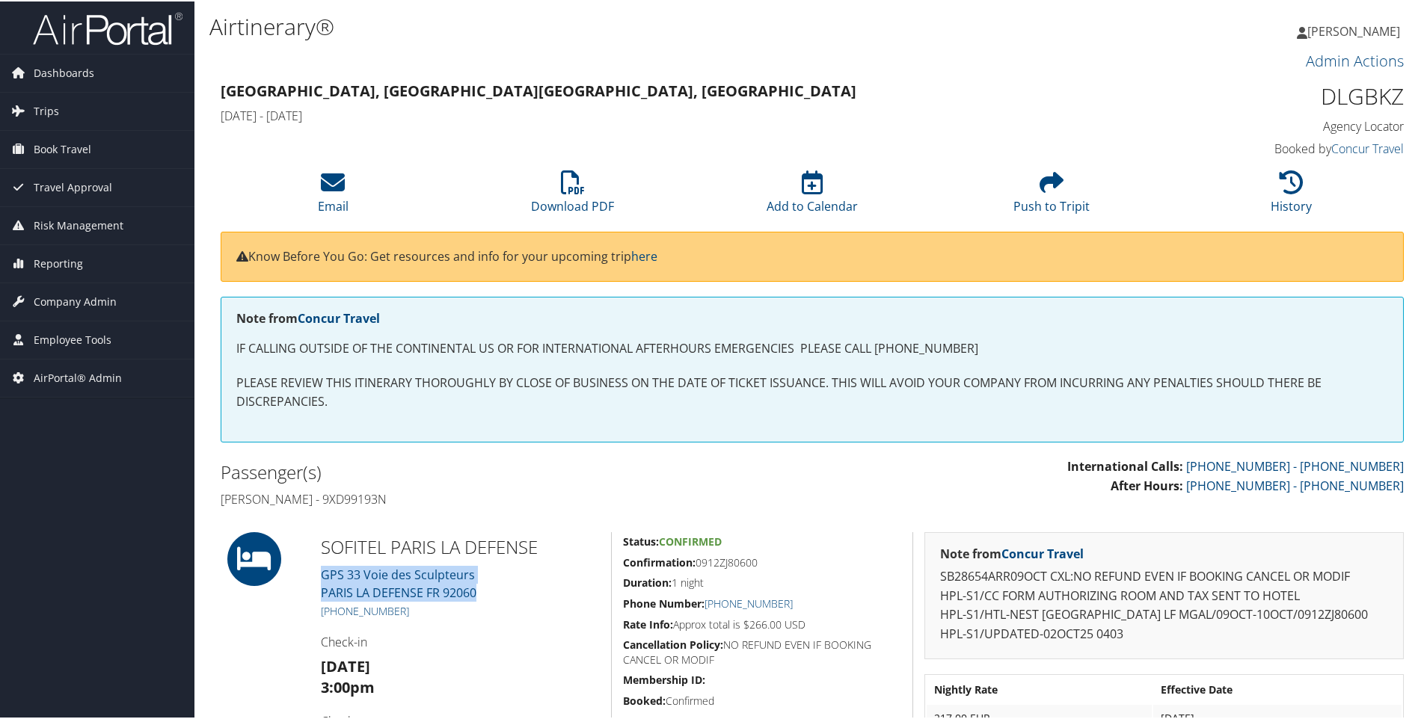
drag, startPoint x: 486, startPoint y: 586, endPoint x: 314, endPoint y: 576, distance: 172.3
click at [314, 576] on div "SOFITEL PARIS LA DEFENSE GPS 33 Voie des Sculpteurs PARIS LA DEFENSE FR 92060 […" at bounding box center [460, 661] width 301 height 260
copy link "GPS 33 Voie des Sculpteurs PARIS LA DEFENSE FR 92060"
